Goal: Information Seeking & Learning: Learn about a topic

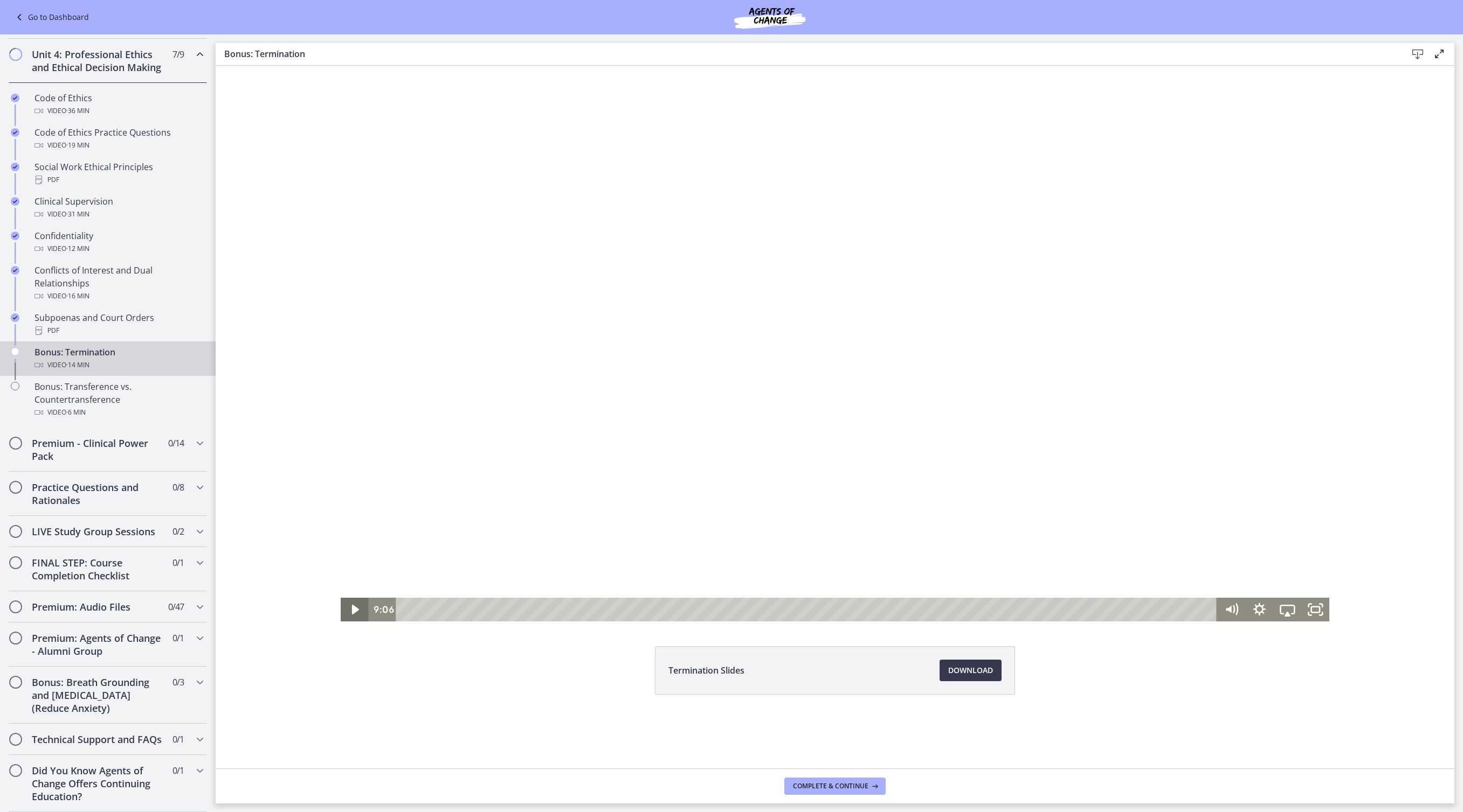
click at [343, 607] on icon "Play Video" at bounding box center [355, 609] width 28 height 24
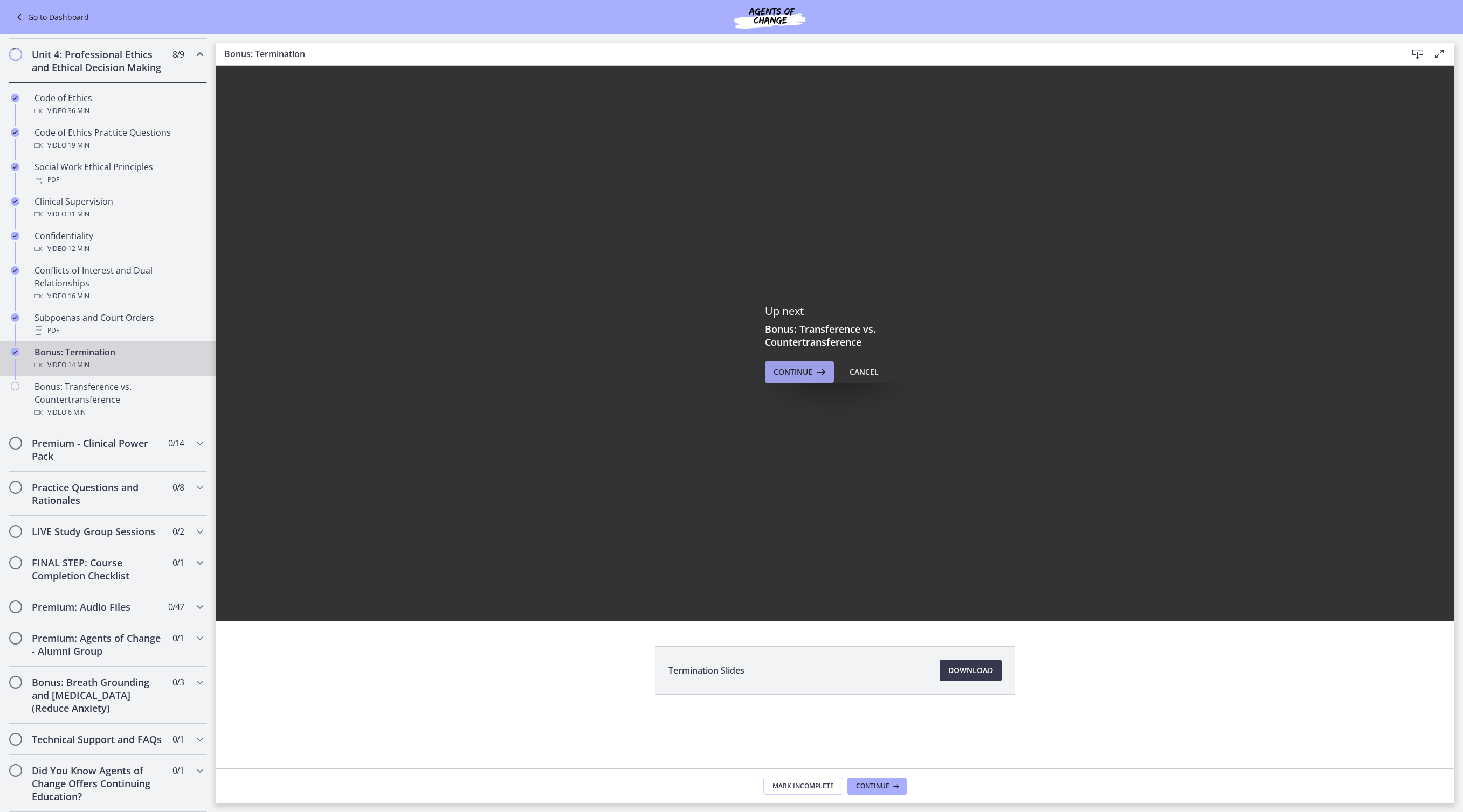
click at [812, 376] on span "Continue" at bounding box center [792, 372] width 39 height 13
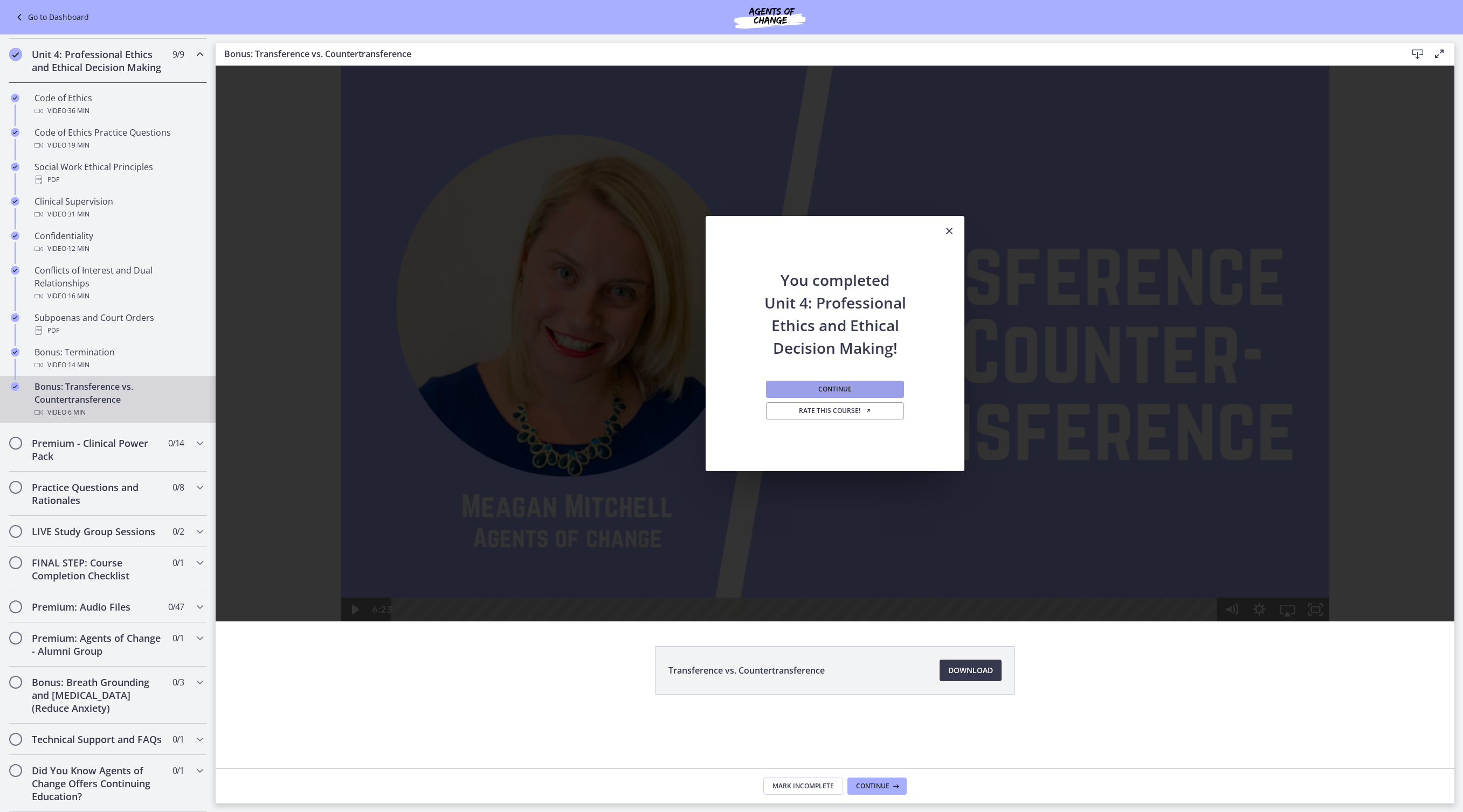
click at [876, 394] on button "Continue" at bounding box center [835, 389] width 138 height 17
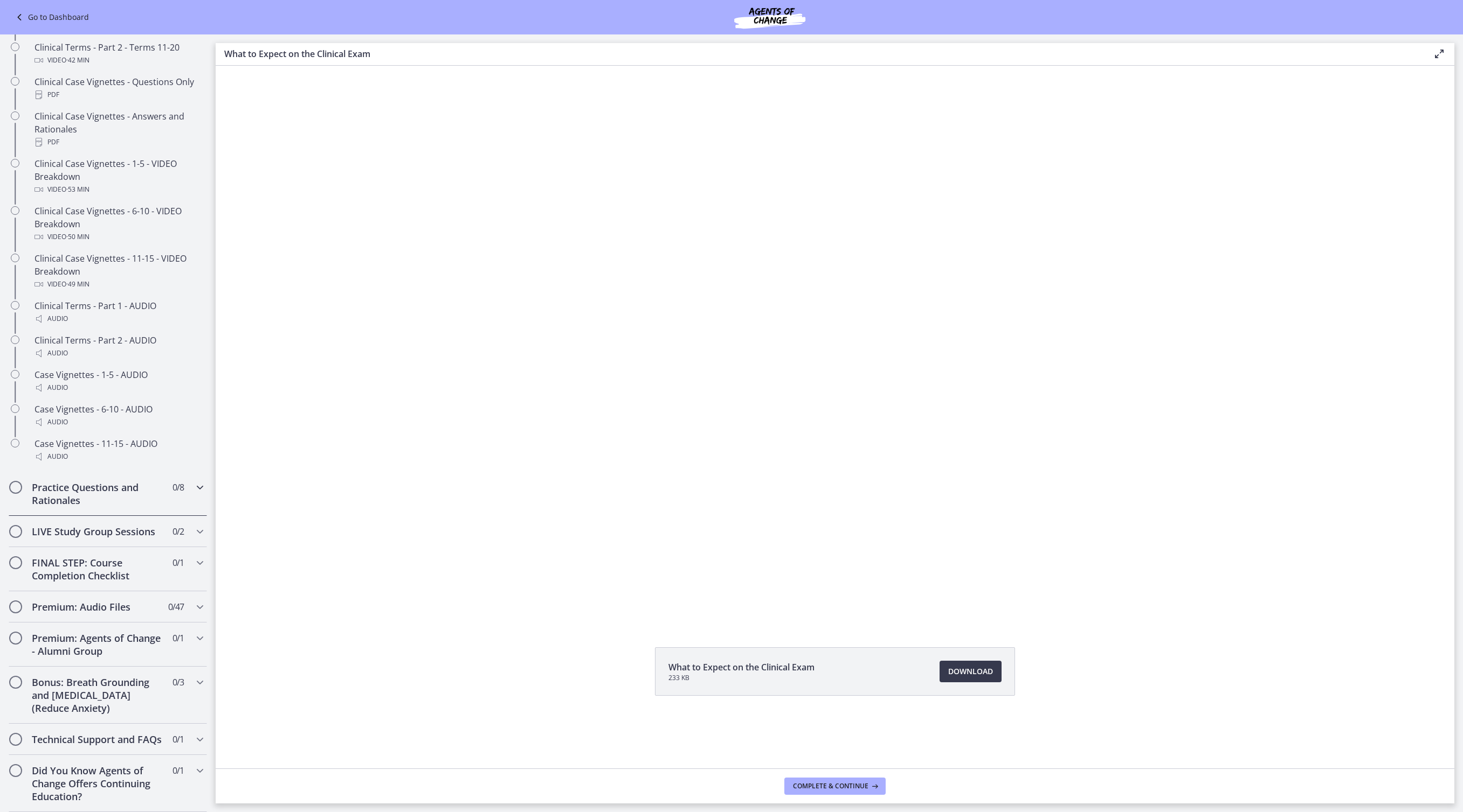
scroll to position [729, 0]
click at [206, 557] on icon "Chapters" at bounding box center [200, 563] width 13 height 13
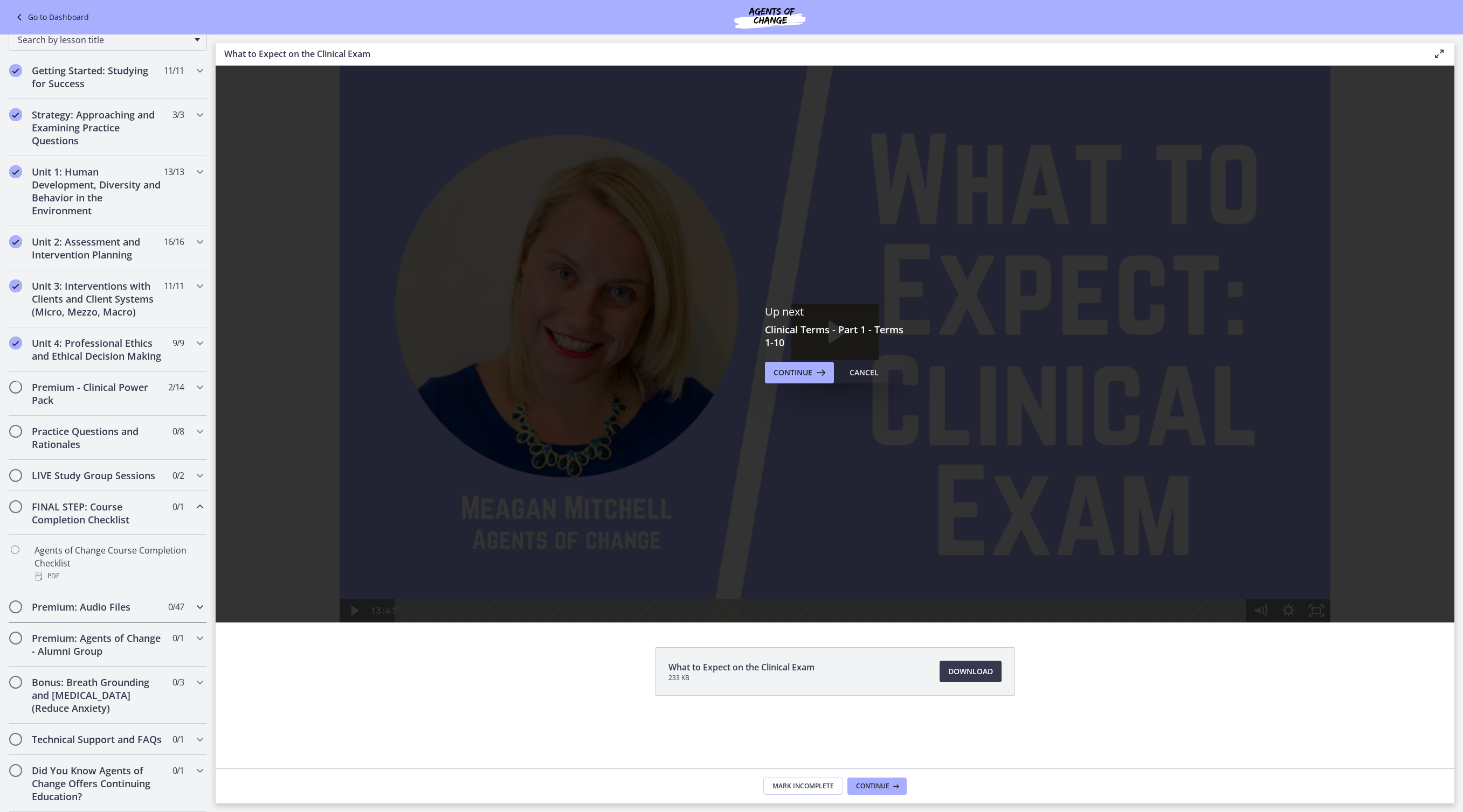
scroll to position [0, 0]
click at [828, 366] on div "Up next Clinical Terms - Part 1 - Terms 1-10 Continue Cancel" at bounding box center [835, 344] width 140 height 79
click at [812, 378] on span "Continue" at bounding box center [792, 372] width 39 height 13
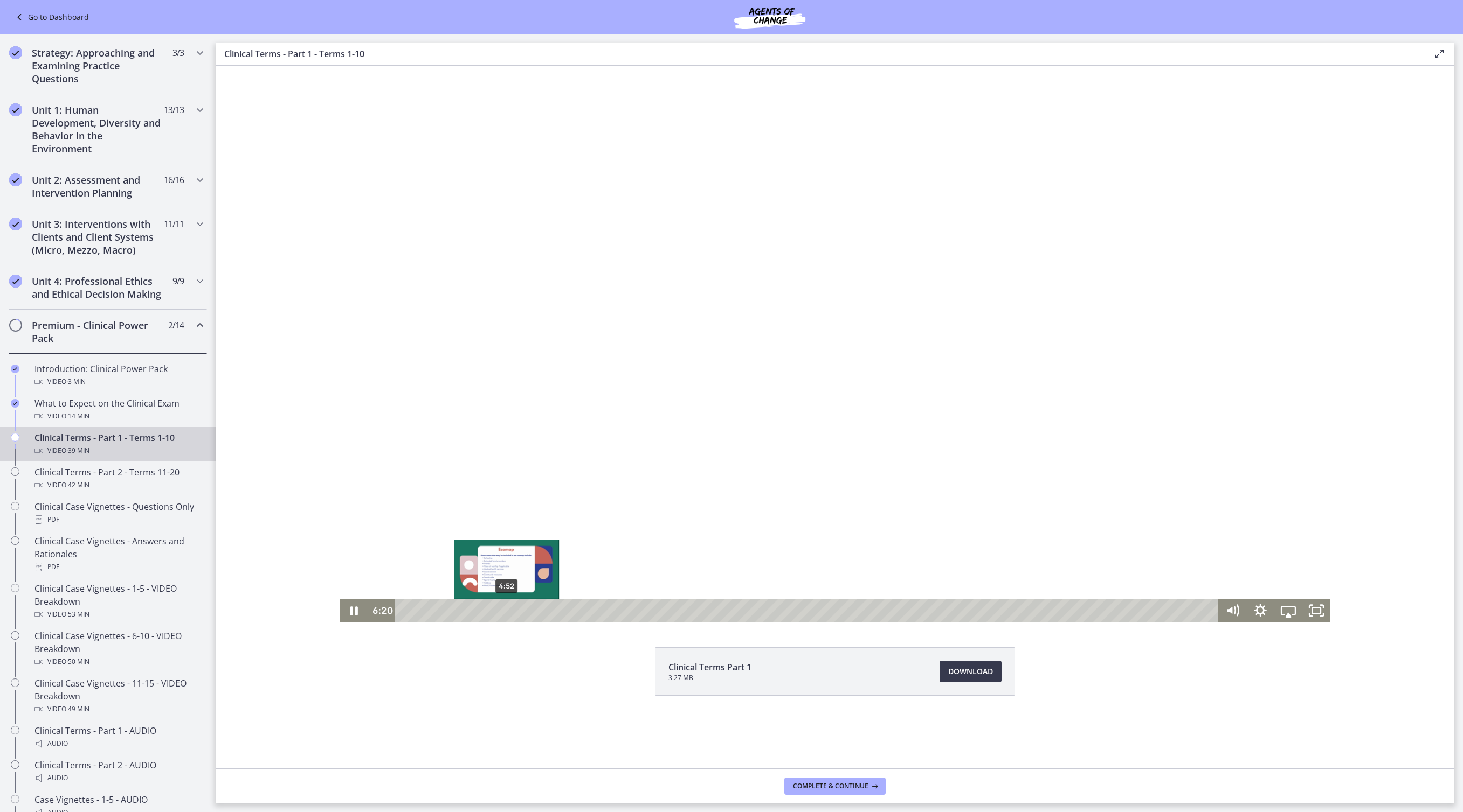
click at [493, 614] on div "4:52" at bounding box center [808, 611] width 806 height 24
click at [485, 612] on div "4:30" at bounding box center [808, 611] width 806 height 24
click at [507, 609] on div "5:32" at bounding box center [808, 611] width 806 height 24
click at [521, 609] on div "6:12" at bounding box center [808, 611] width 806 height 24
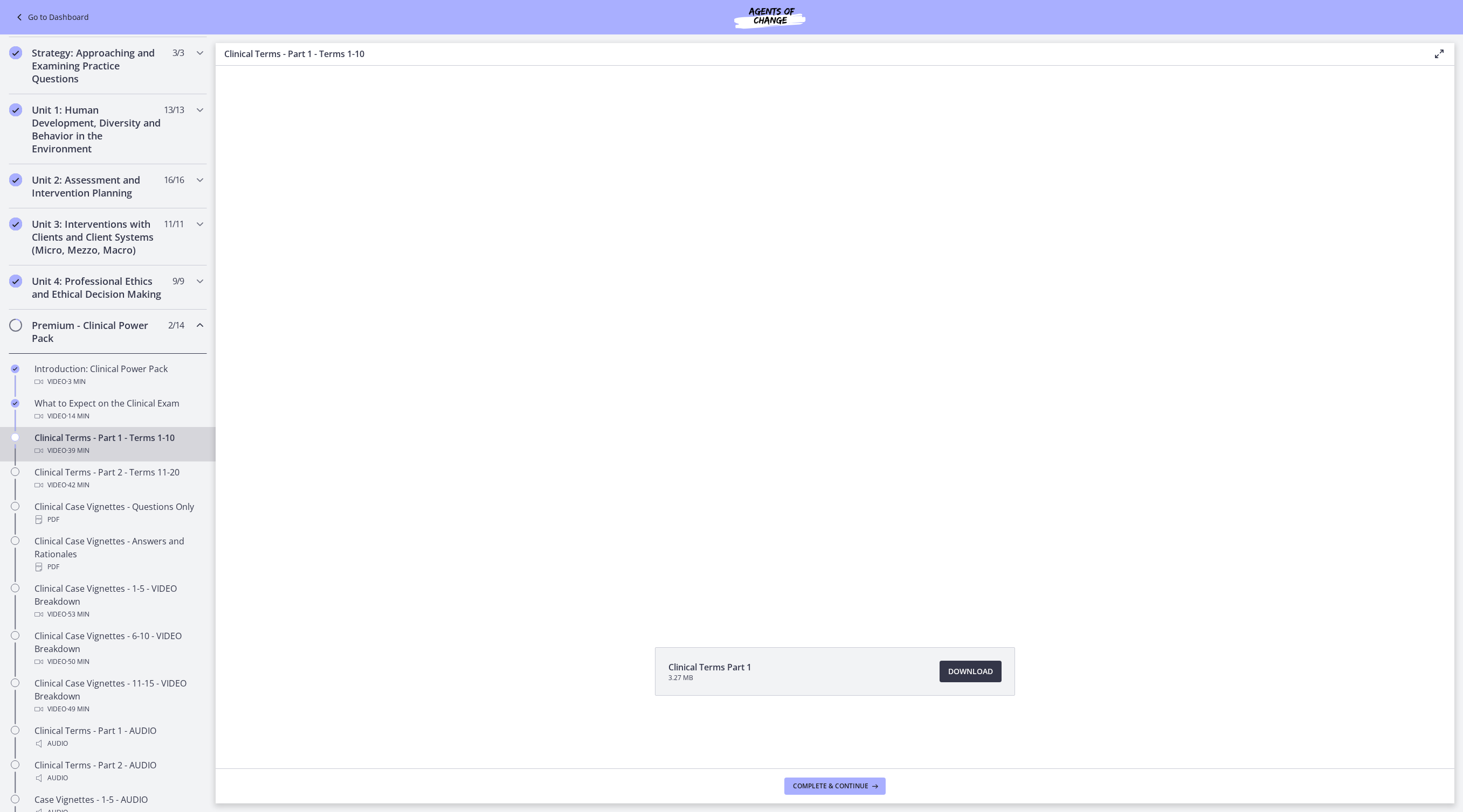
click at [993, 678] on span "Download Opens in a new window" at bounding box center [970, 672] width 45 height 13
click at [276, 322] on div "Click for sound @keyframes VOLUME_SMALL_WAVE_FLASH { 0% { opacity: 0; } 33% { o…" at bounding box center [834, 343] width 1239 height 557
click at [318, 389] on div "Click for sound @keyframes VOLUME_SMALL_WAVE_FLASH { 0% { opacity: 0; } 33% { o…" at bounding box center [834, 343] width 1239 height 557
click at [832, 782] on span "Complete & continue" at bounding box center [831, 786] width 75 height 8
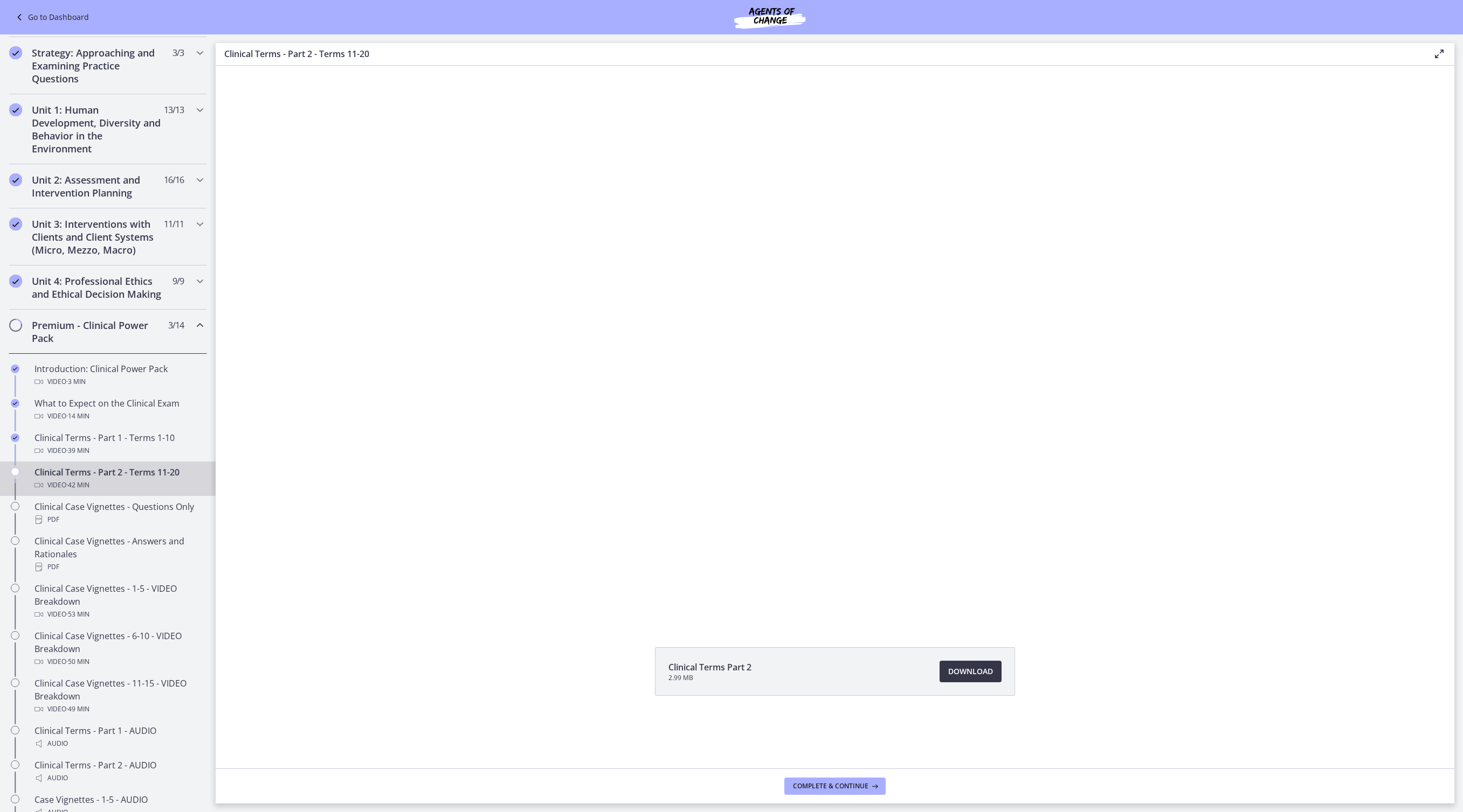
click at [993, 678] on span "Download Opens in a new window" at bounding box center [970, 672] width 45 height 13
